Goal: Task Accomplishment & Management: Manage account settings

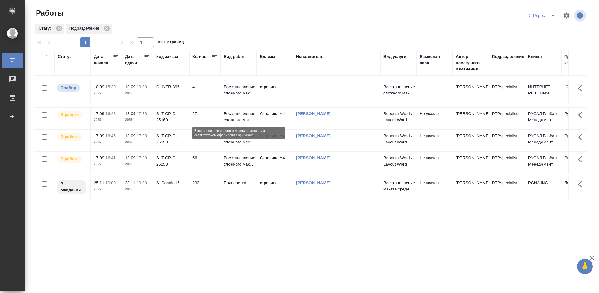
click at [234, 118] on p "Восстановление сложного мак..." at bounding box center [239, 117] width 30 height 12
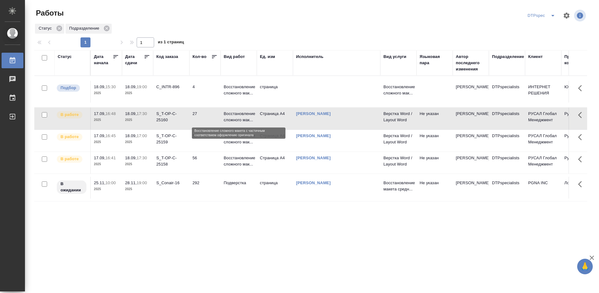
click at [234, 118] on p "Восстановление сложного мак..." at bounding box center [239, 117] width 30 height 12
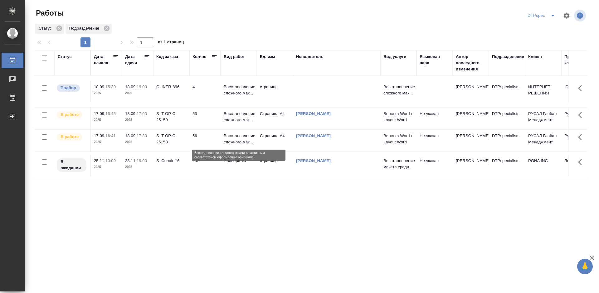
click at [239, 139] on p "Восстановление сложного мак..." at bounding box center [239, 139] width 30 height 12
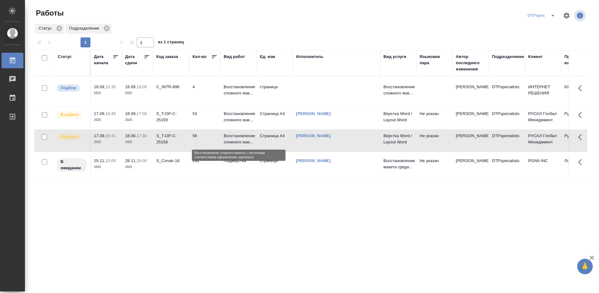
click at [239, 139] on p "Восстановление сложного мак..." at bounding box center [239, 139] width 30 height 12
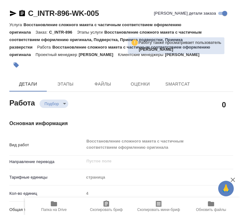
type textarea "x"
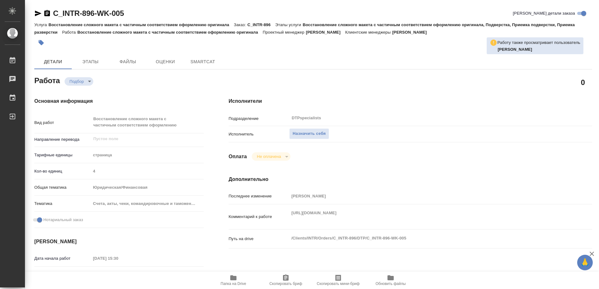
type textarea "x"
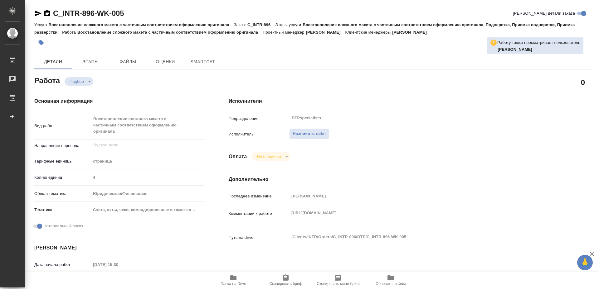
type textarea "x"
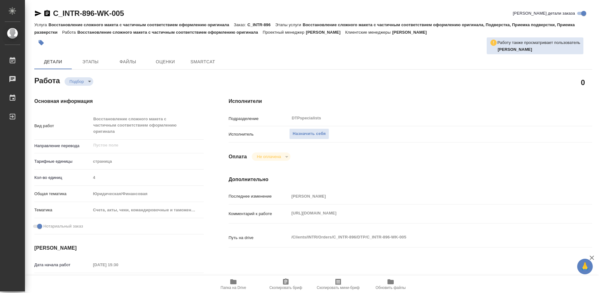
type textarea "x"
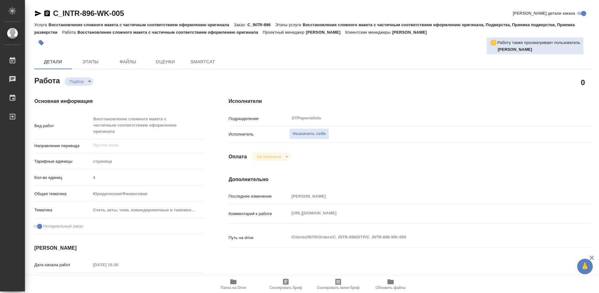
type textarea "x"
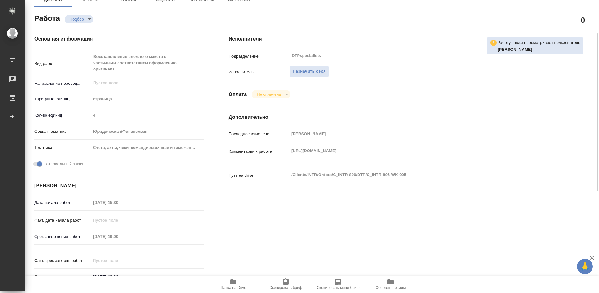
scroll to position [156, 0]
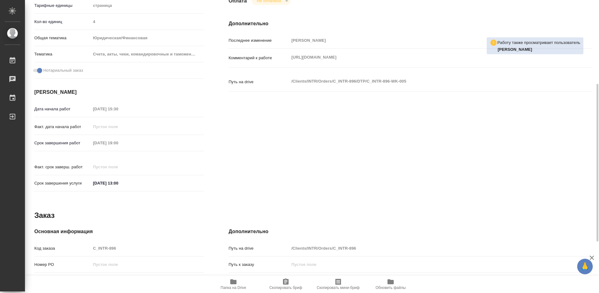
type textarea "x"
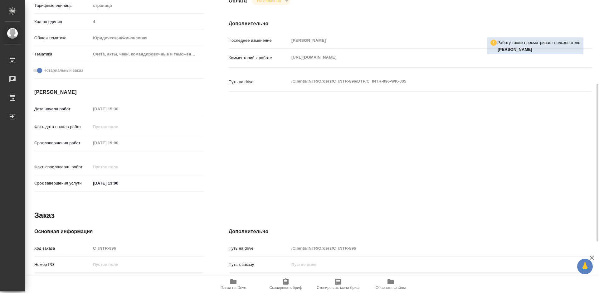
type textarea "x"
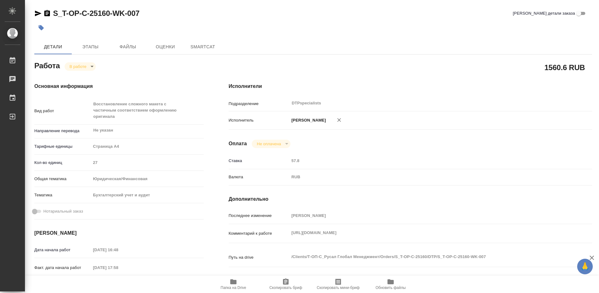
type textarea "x"
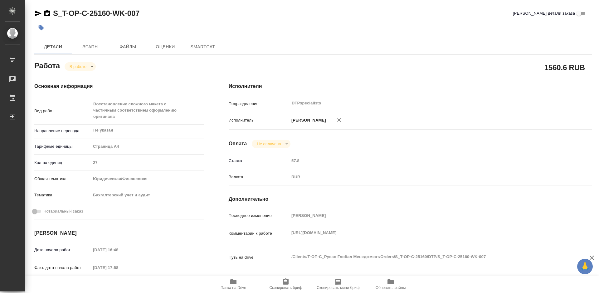
type textarea "x"
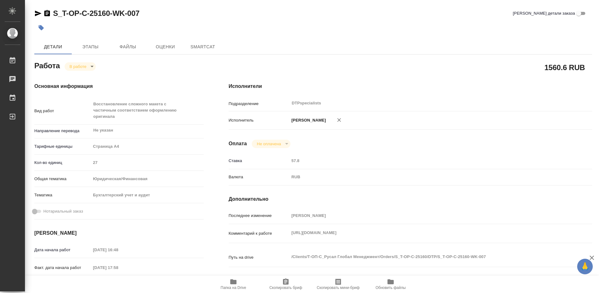
type textarea "x"
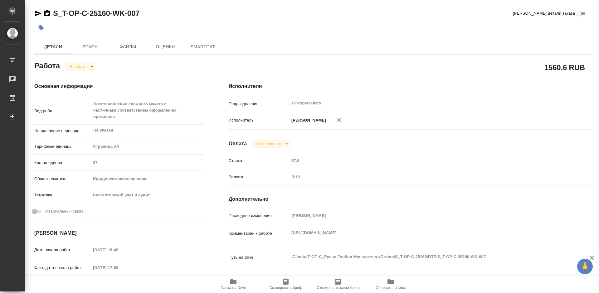
type textarea "x"
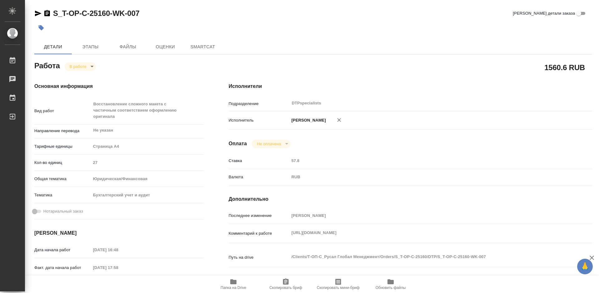
click at [230, 285] on icon "button" at bounding box center [232, 281] width 7 height 7
type textarea "x"
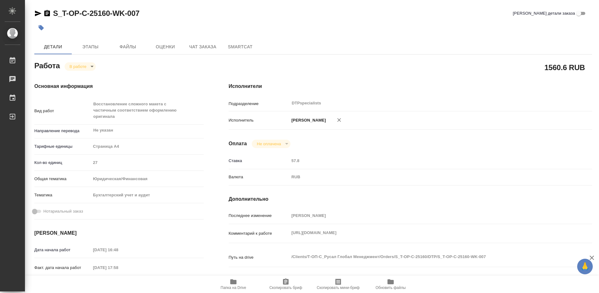
type textarea "x"
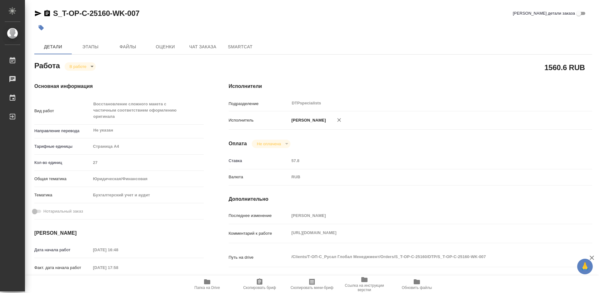
type textarea "x"
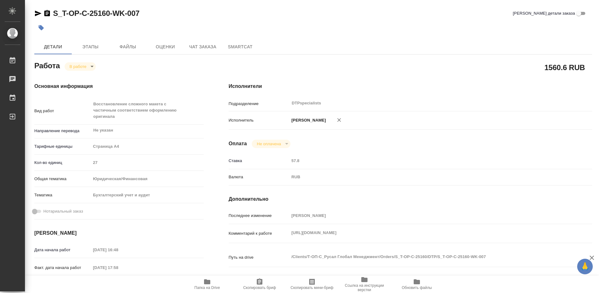
type textarea "x"
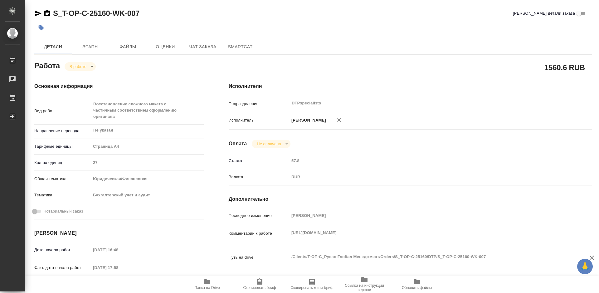
type textarea "x"
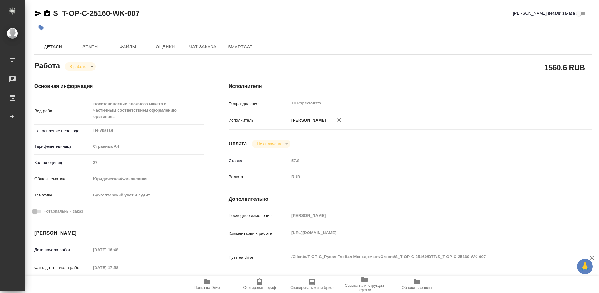
type textarea "x"
click at [79, 64] on body "🙏 .cls-1 fill:#fff; AWATERA Работы 0 Чаты График Выйти S_T-OP-C-25160-WK-007 Кр…" at bounding box center [299, 146] width 599 height 293
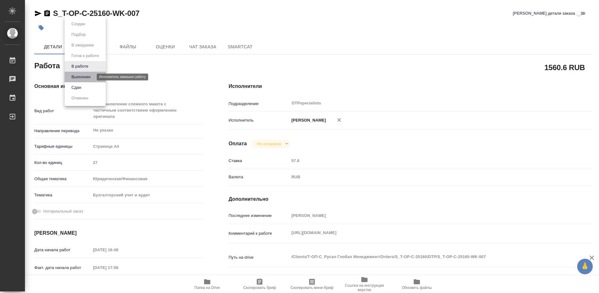
click at [79, 74] on button "Выполнен" at bounding box center [81, 77] width 23 height 7
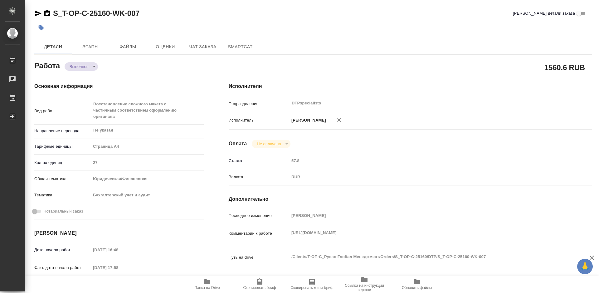
type textarea "x"
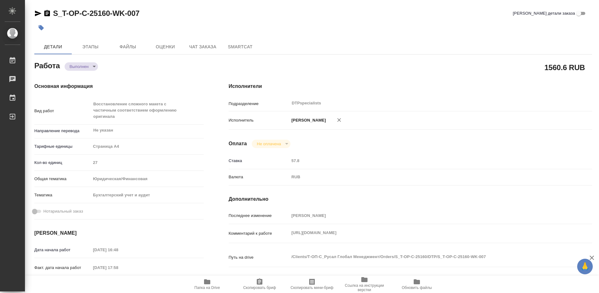
type textarea "x"
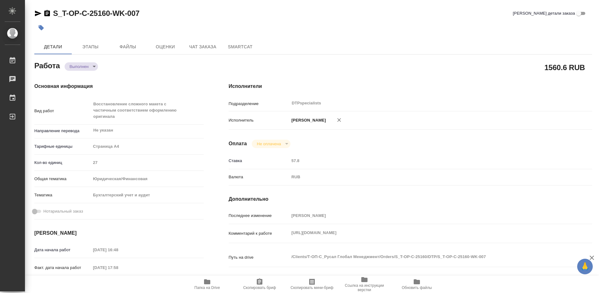
type textarea "x"
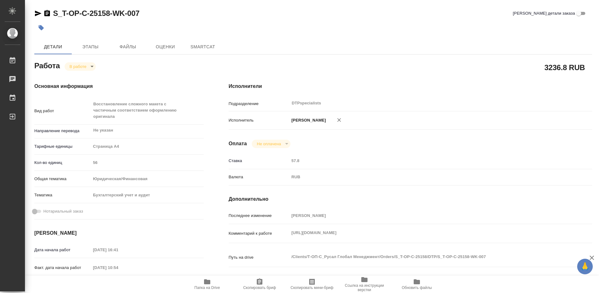
type textarea "x"
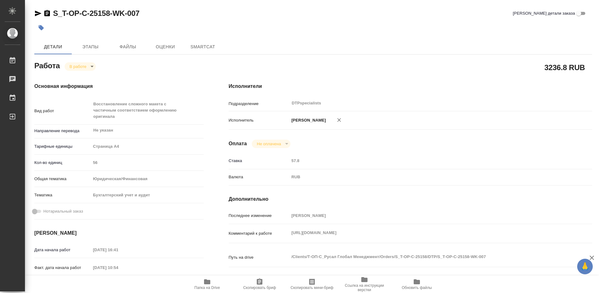
type textarea "x"
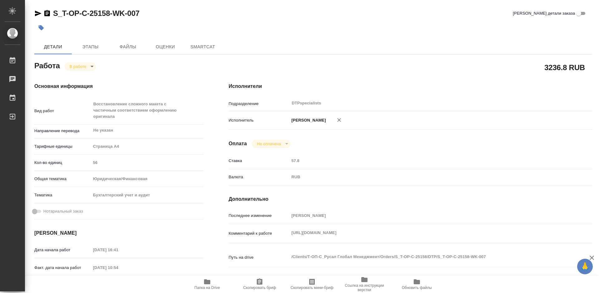
type textarea "x"
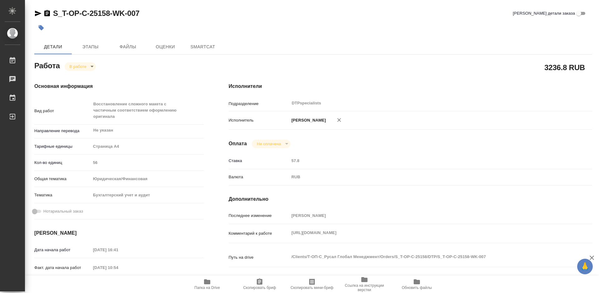
type textarea "x"
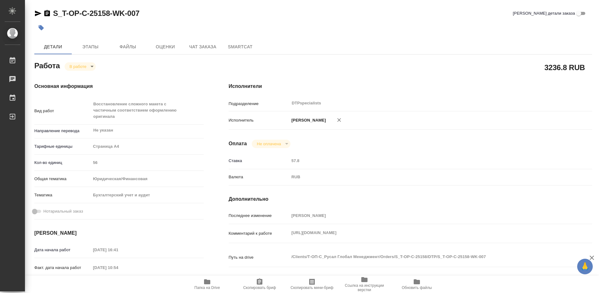
type textarea "x"
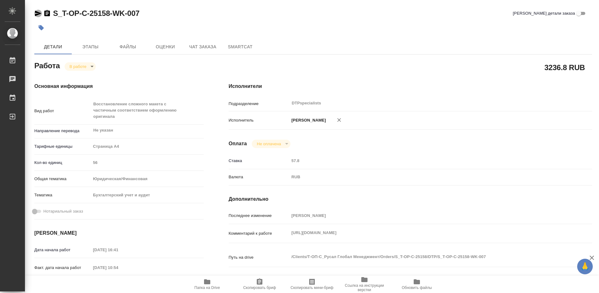
click at [36, 13] on icon "button" at bounding box center [38, 14] width 7 height 6
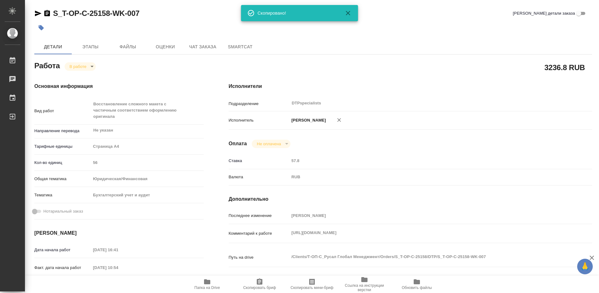
type textarea "x"
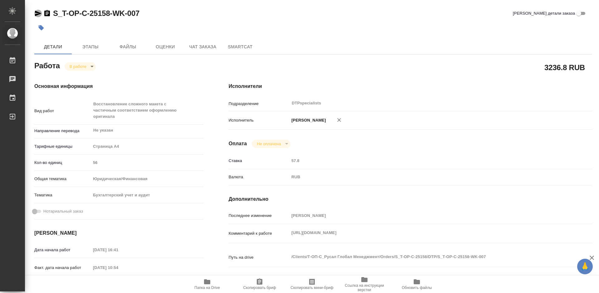
click at [39, 14] on icon "button" at bounding box center [38, 14] width 7 height 6
click at [93, 44] on span "Этапы" at bounding box center [90, 47] width 30 height 8
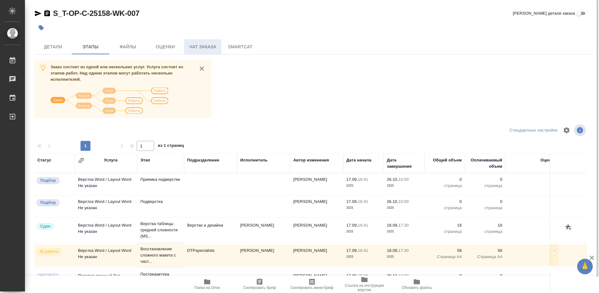
click at [198, 49] on span "Чат заказа" at bounding box center [203, 47] width 30 height 8
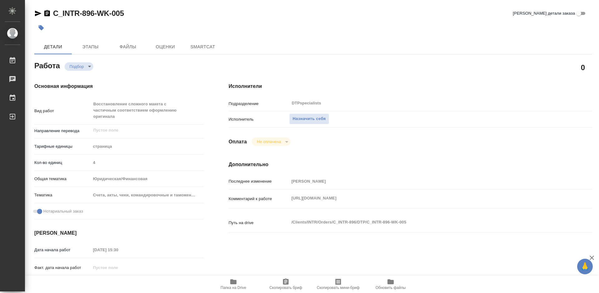
type textarea "x"
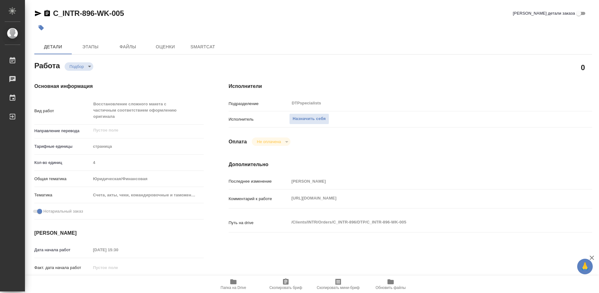
type textarea "x"
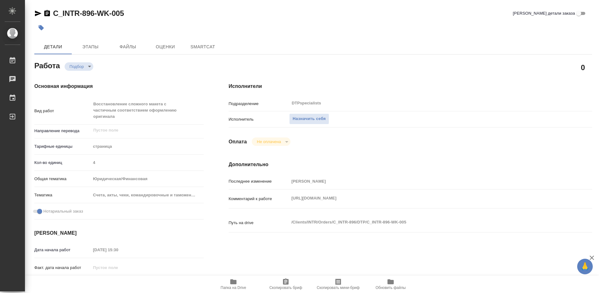
type textarea "x"
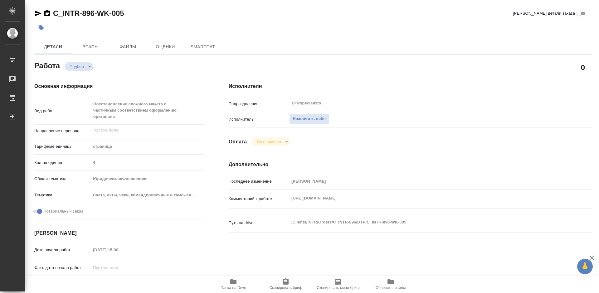
type textarea "x"
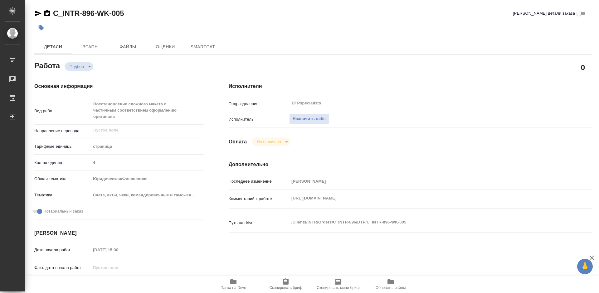
type textarea "x"
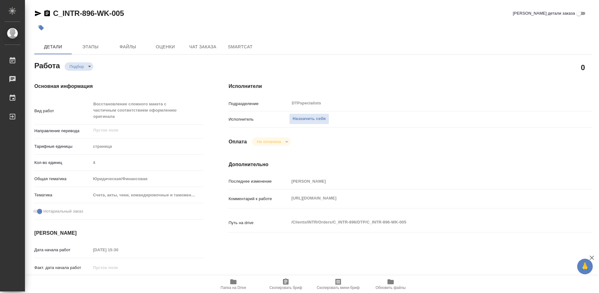
type textarea "x"
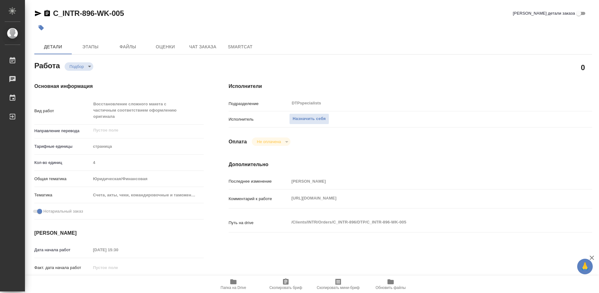
type textarea "x"
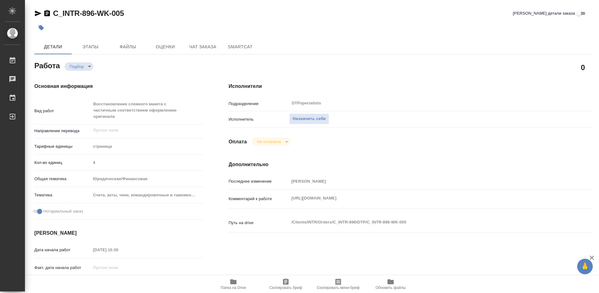
click at [233, 284] on icon "button" at bounding box center [233, 281] width 6 height 5
